Goal: Task Accomplishment & Management: Complete application form

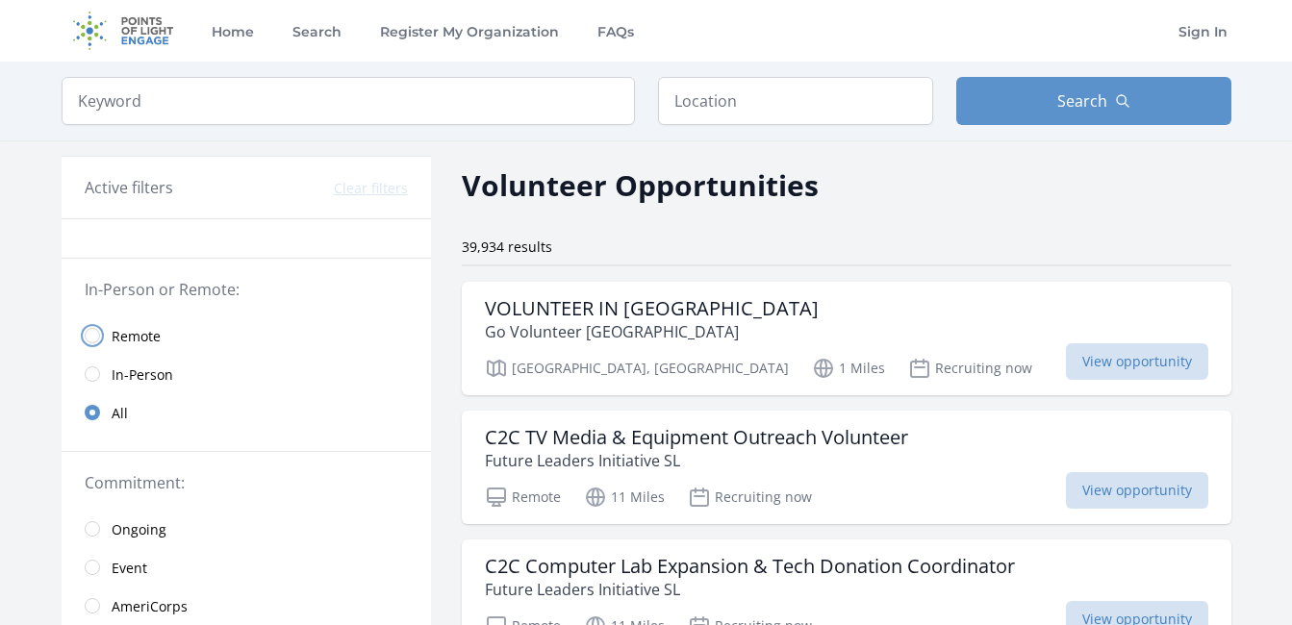
click at [92, 330] on input "radio" at bounding box center [92, 335] width 15 height 15
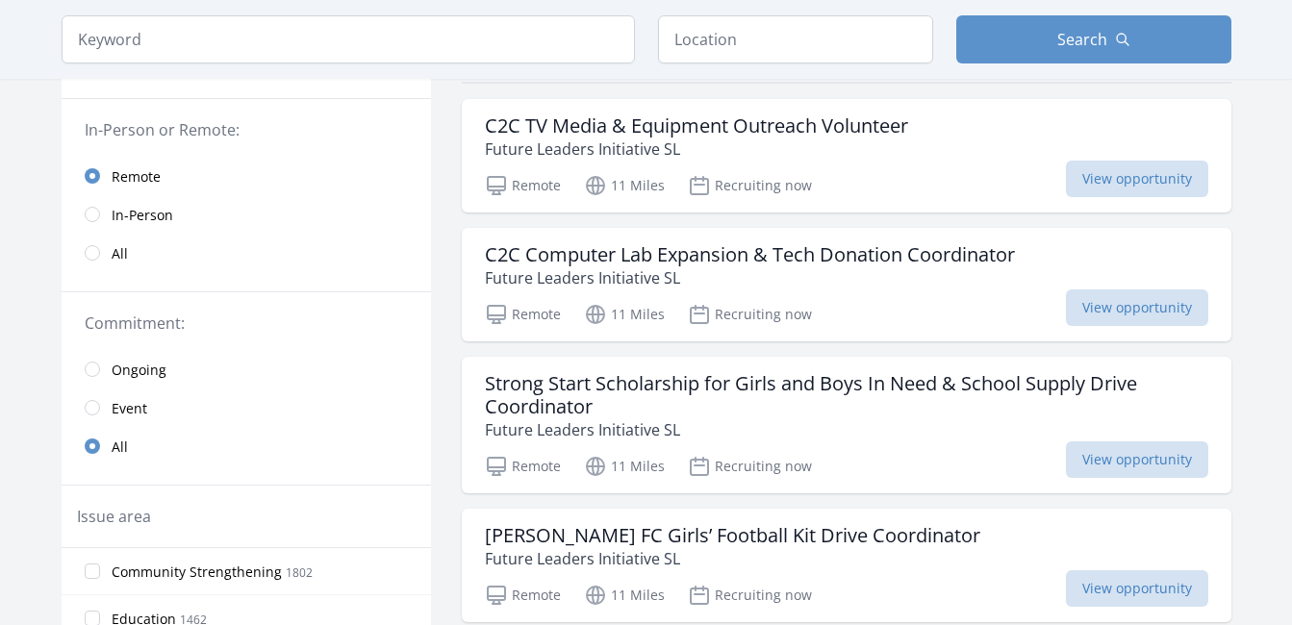
scroll to position [96, 0]
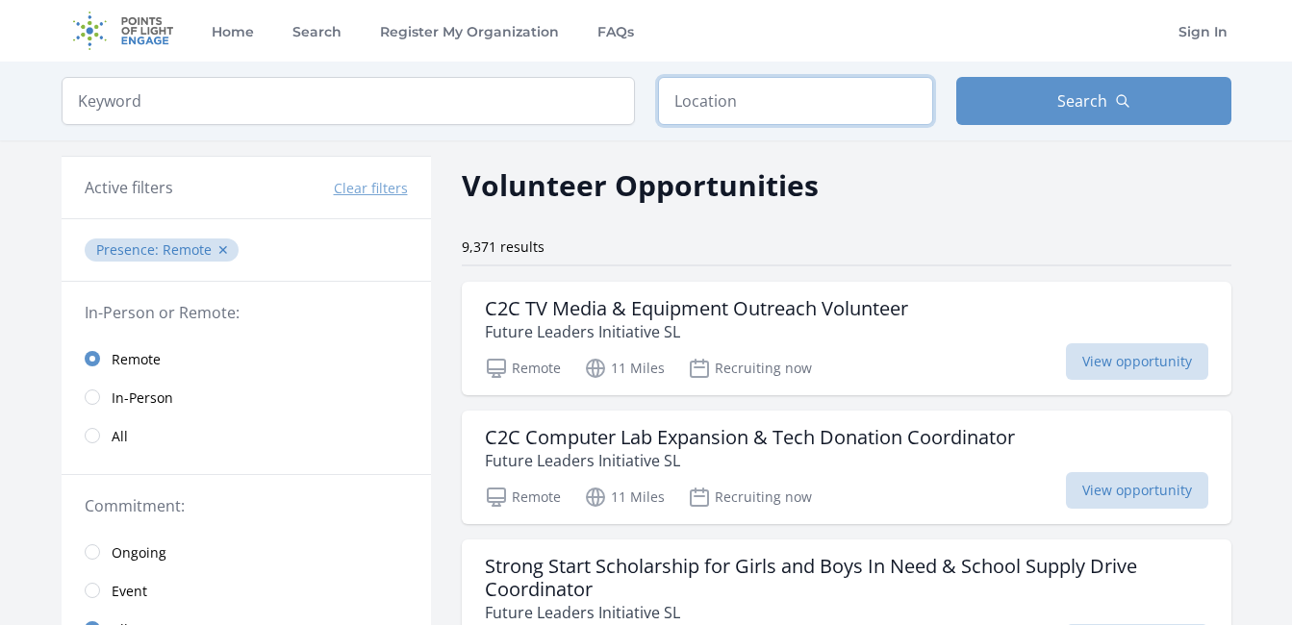
click at [714, 112] on input "text" at bounding box center [795, 101] width 275 height 48
click at [753, 103] on input "text" at bounding box center [795, 101] width 275 height 48
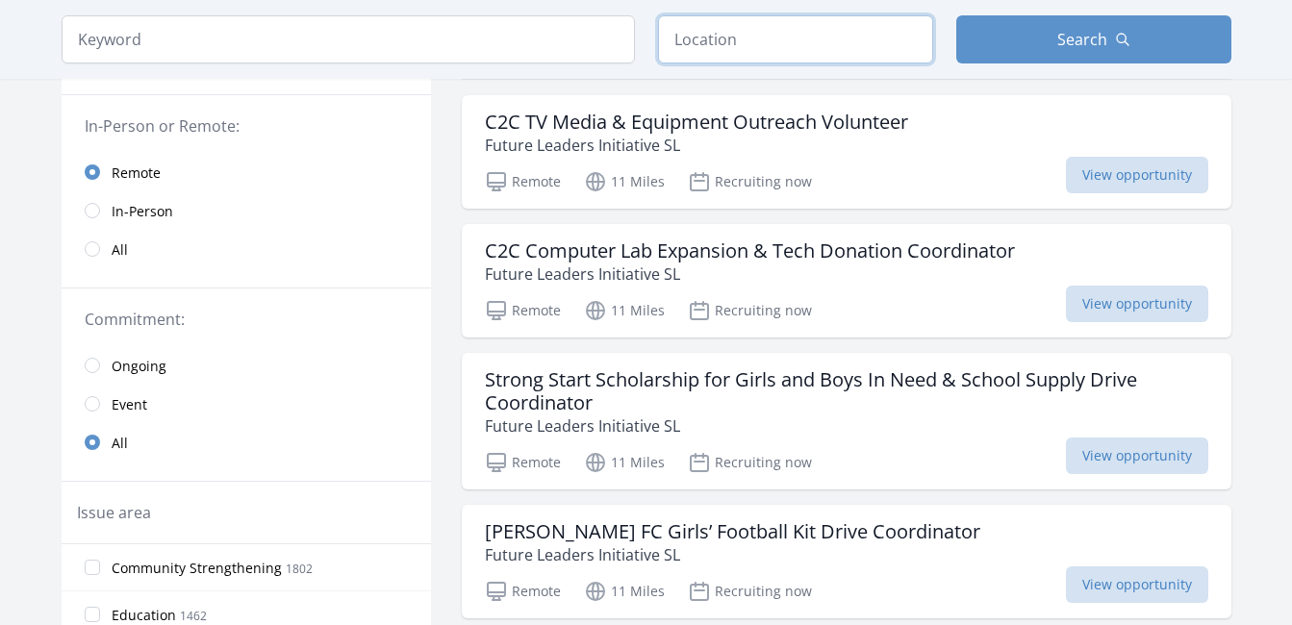
scroll to position [192, 0]
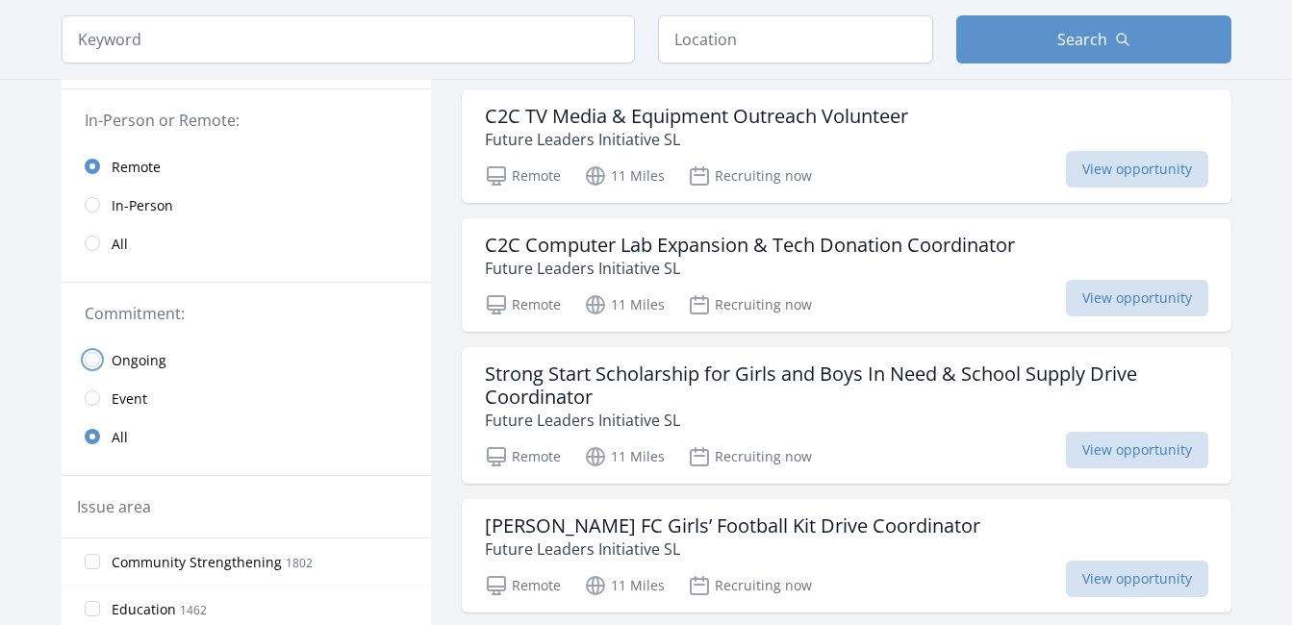
click at [93, 356] on input "radio" at bounding box center [92, 359] width 15 height 15
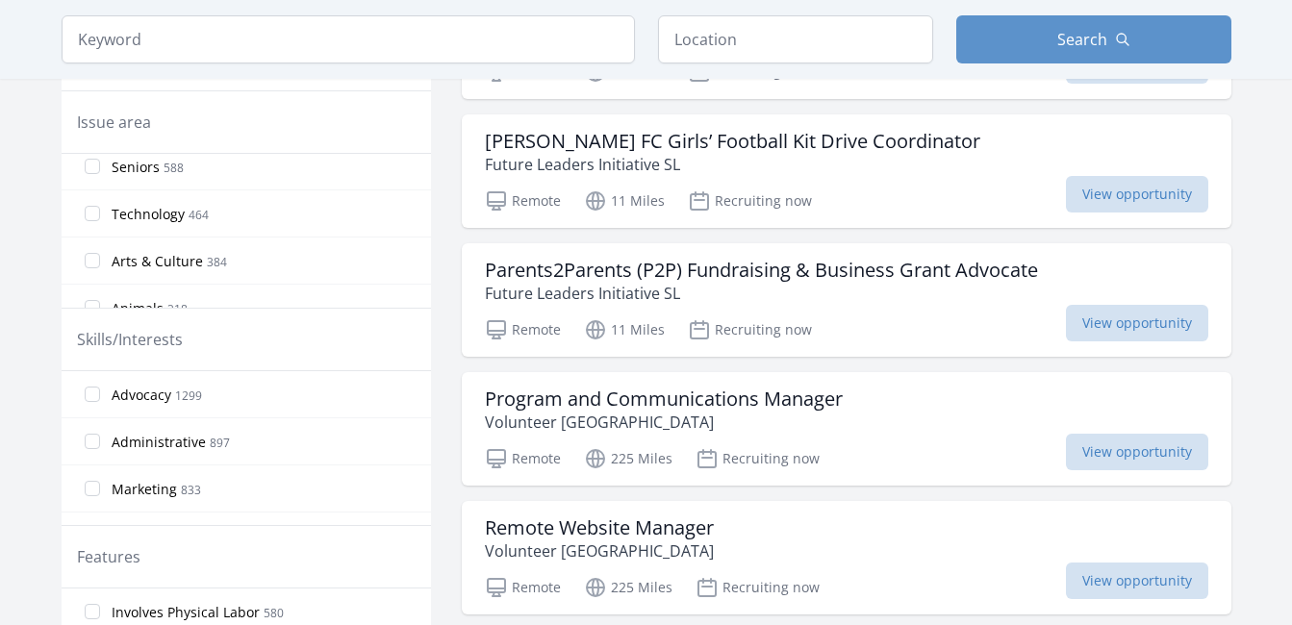
scroll to position [289, 0]
click at [94, 175] on input "Technology 464" at bounding box center [92, 171] width 15 height 15
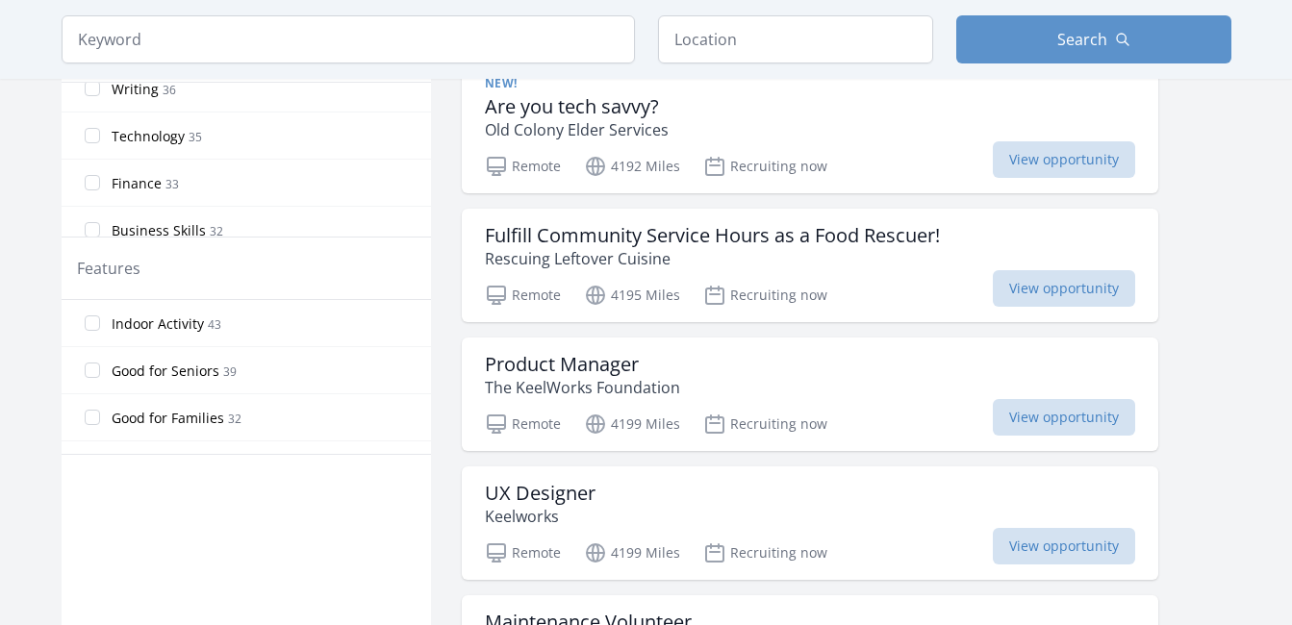
scroll to position [443, 0]
click at [91, 132] on input "Technology 35" at bounding box center [92, 134] width 15 height 15
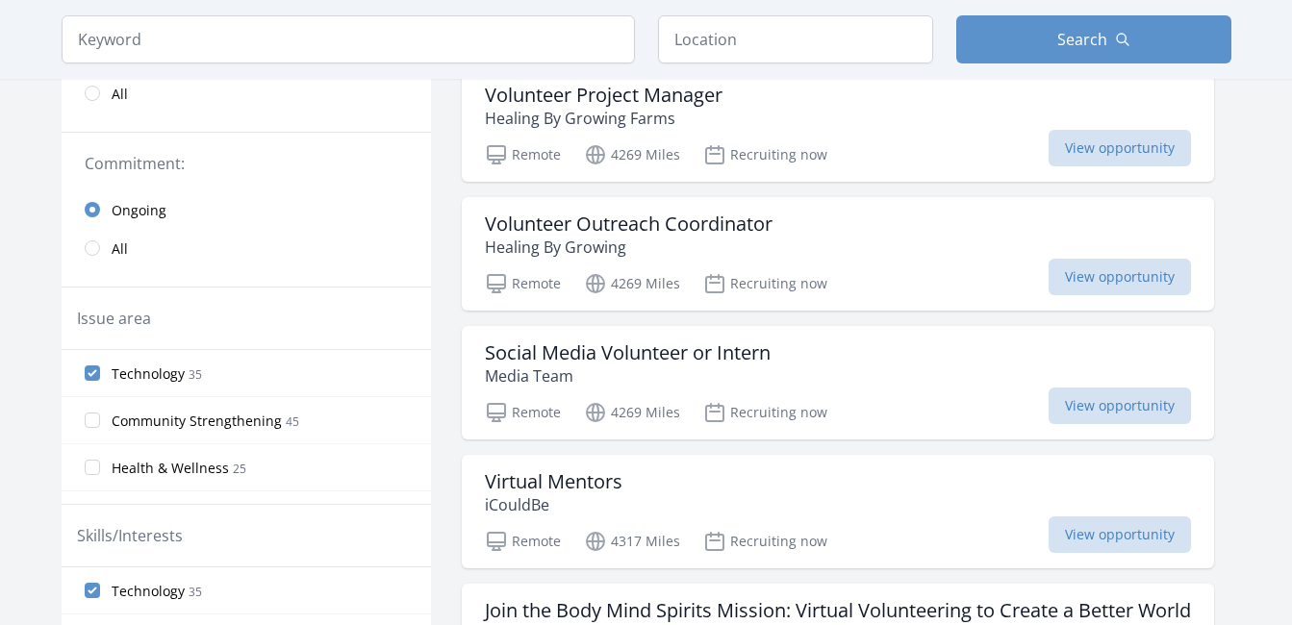
scroll to position [289, 0]
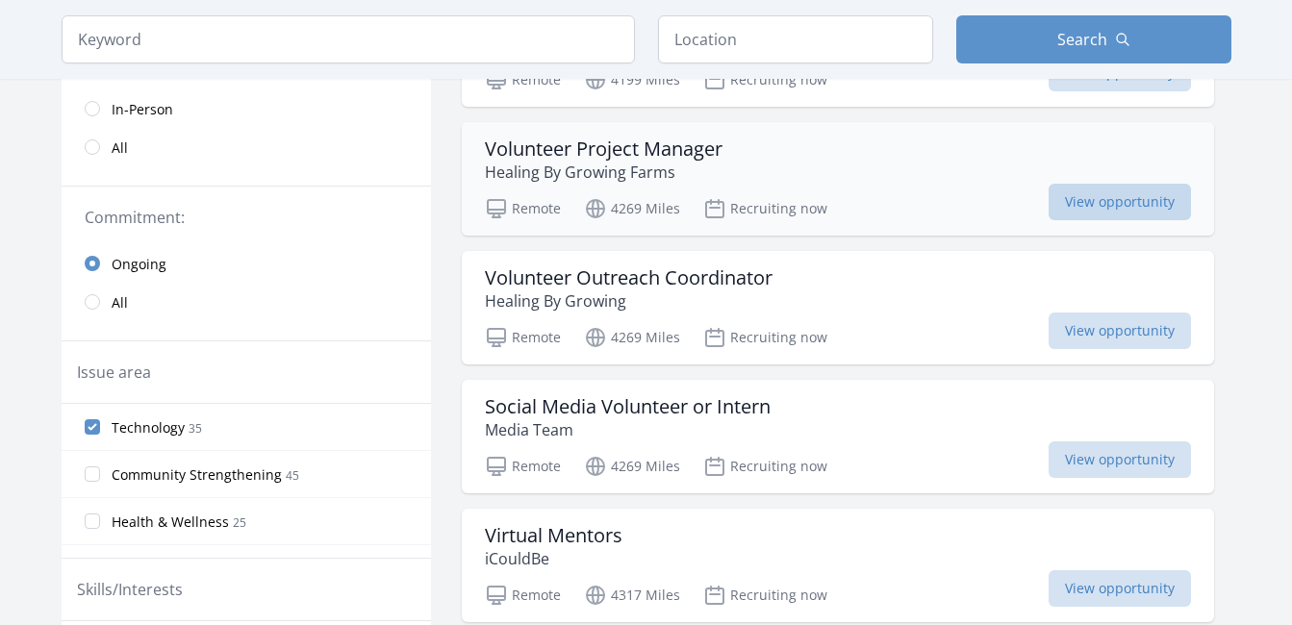
click at [1073, 191] on span "View opportunity" at bounding box center [1120, 202] width 142 height 37
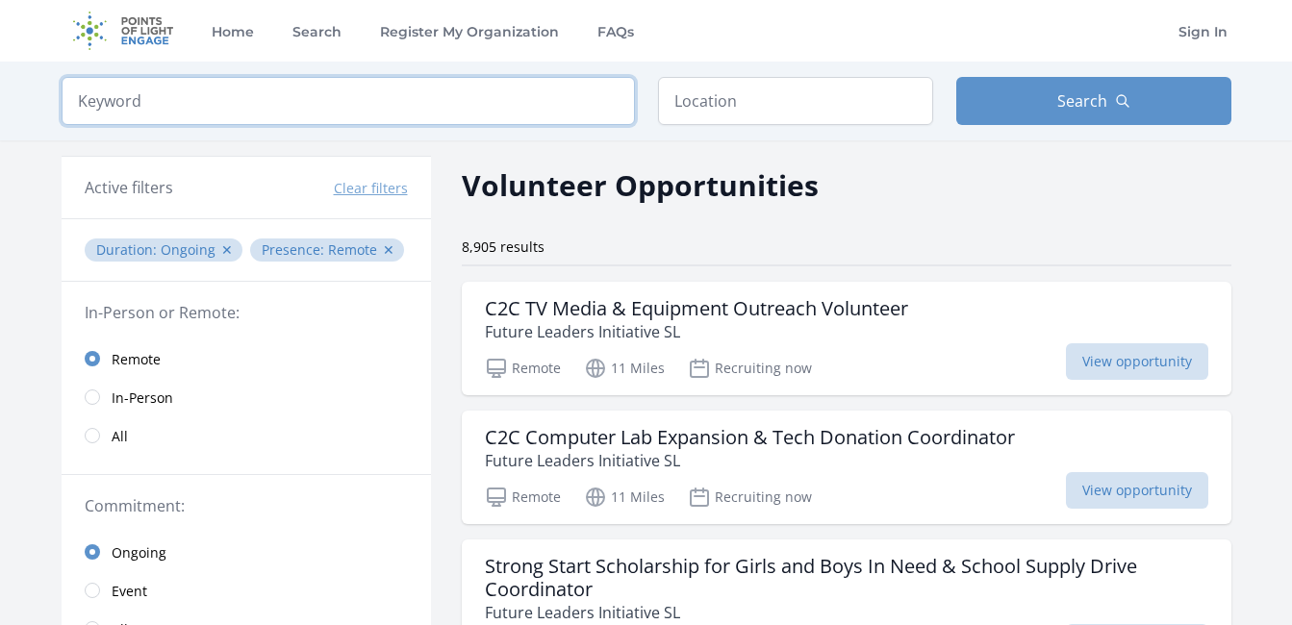
click at [479, 106] on input "search" at bounding box center [348, 101] width 573 height 48
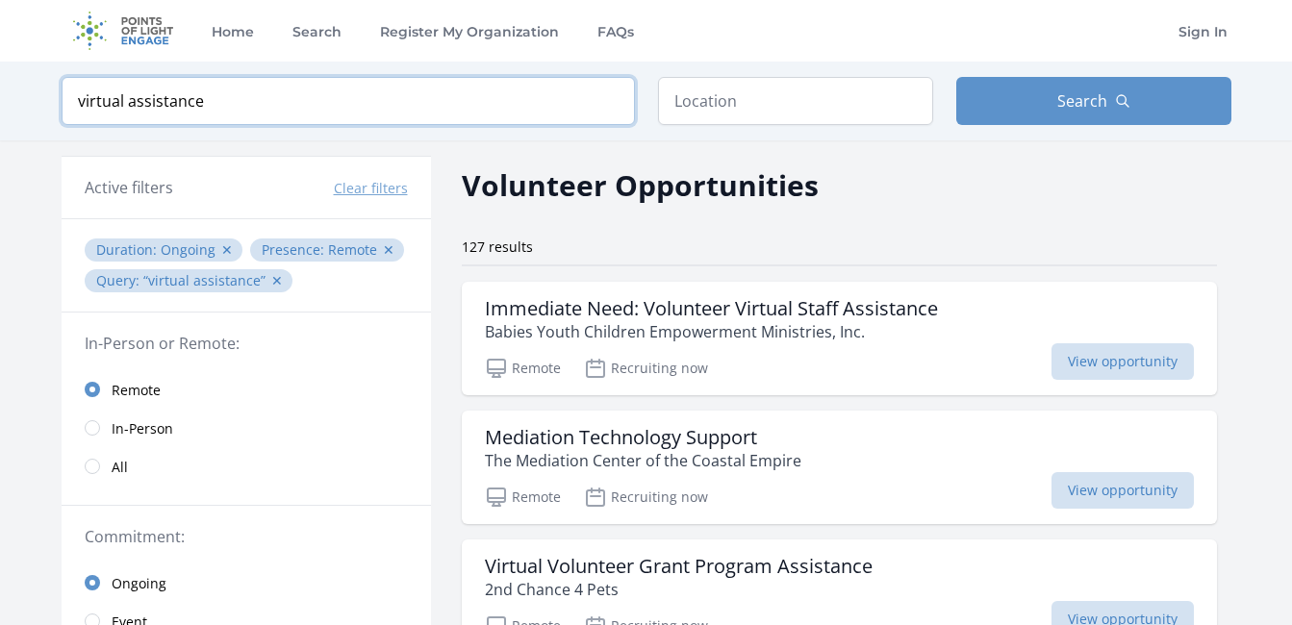
type input "virtual assistance"
click button "submit" at bounding box center [0, 0] width 0 height 0
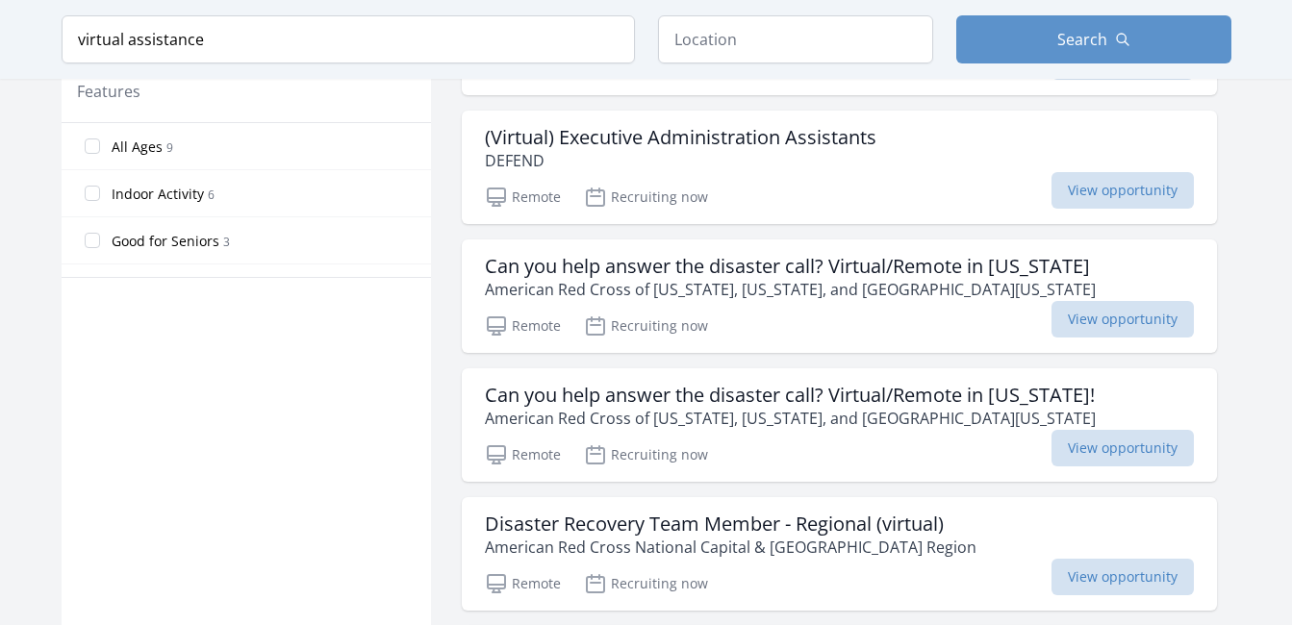
scroll to position [1058, 0]
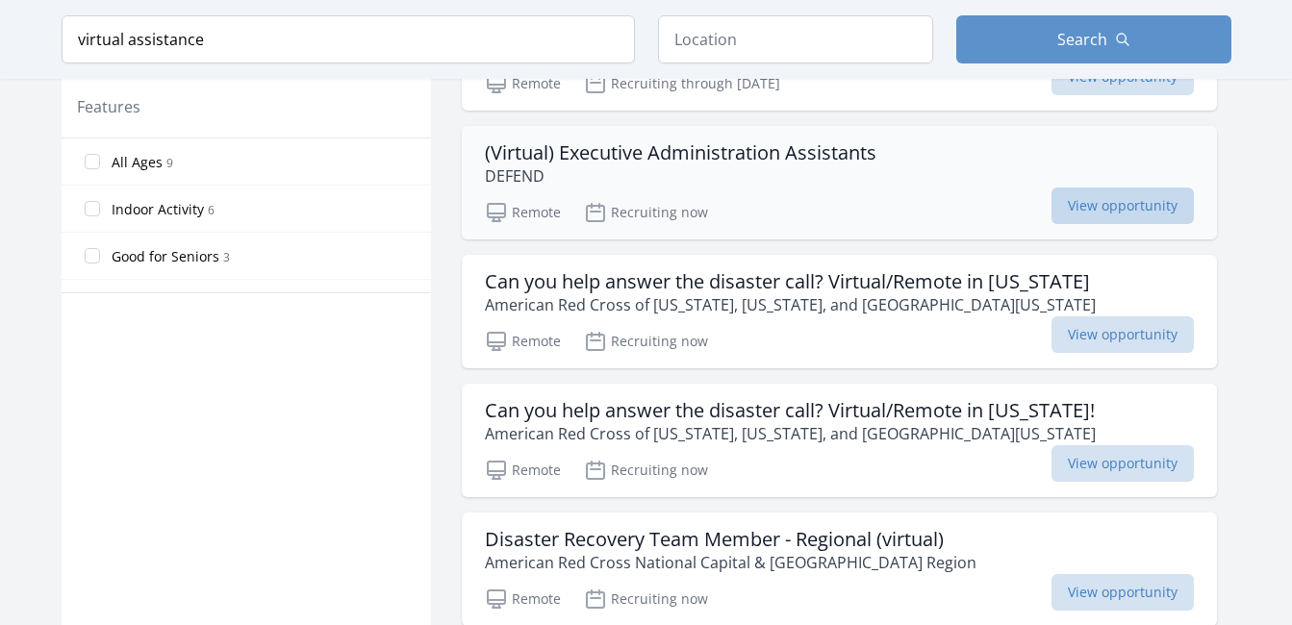
click at [1125, 218] on span "View opportunity" at bounding box center [1122, 206] width 142 height 37
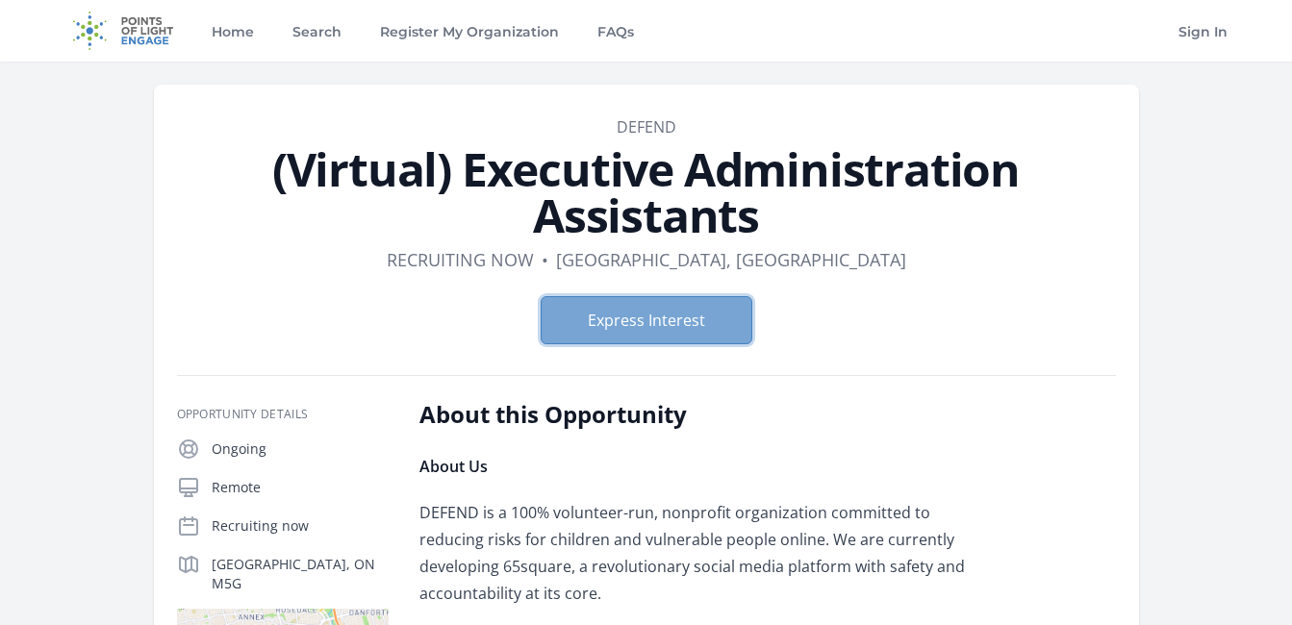
click at [596, 319] on button "Express Interest" at bounding box center [647, 320] width 212 height 48
